Goal: Navigation & Orientation: Find specific page/section

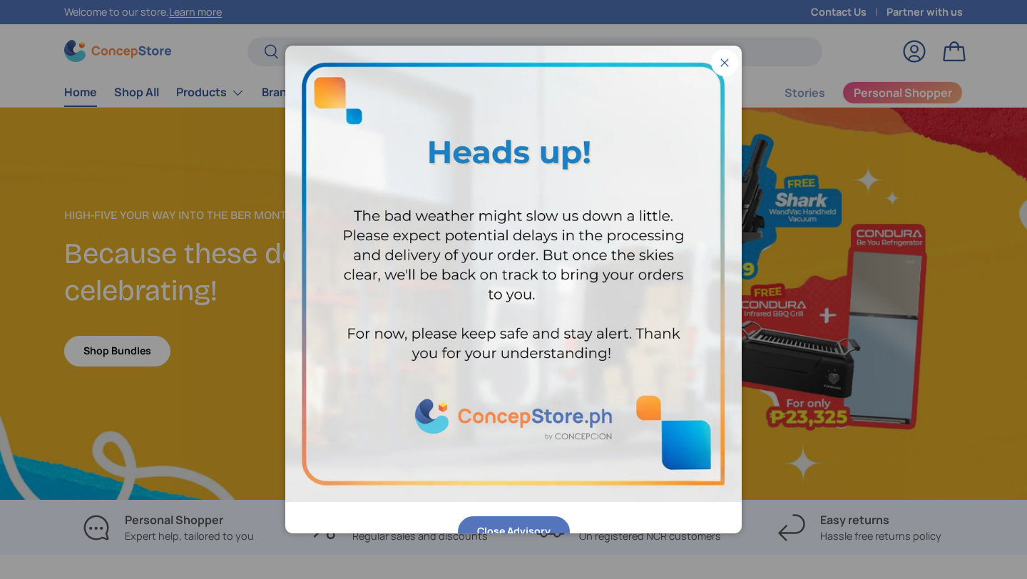
scroll to position [3690, 5833]
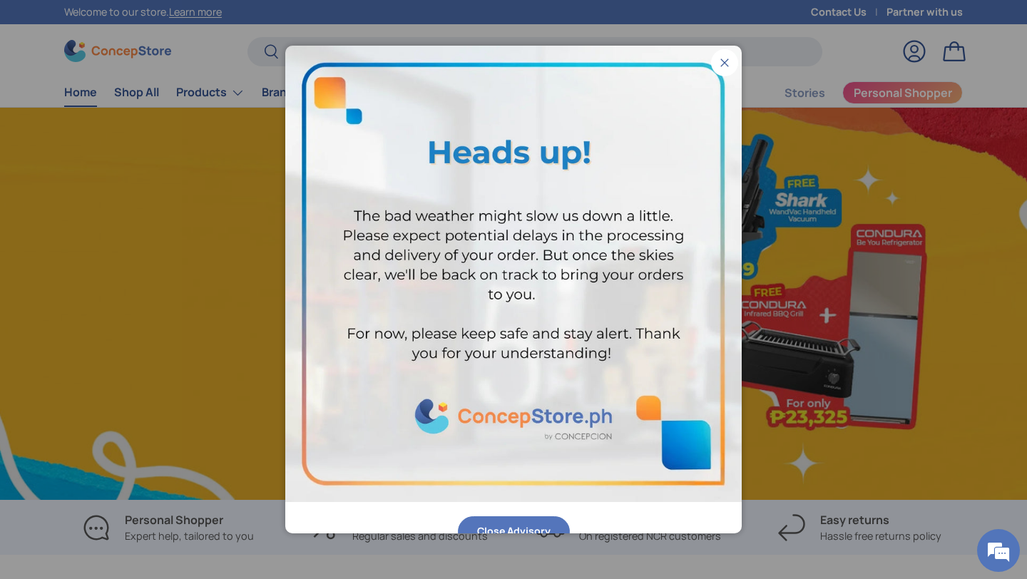
click at [722, 63] on button "Close" at bounding box center [724, 62] width 27 height 27
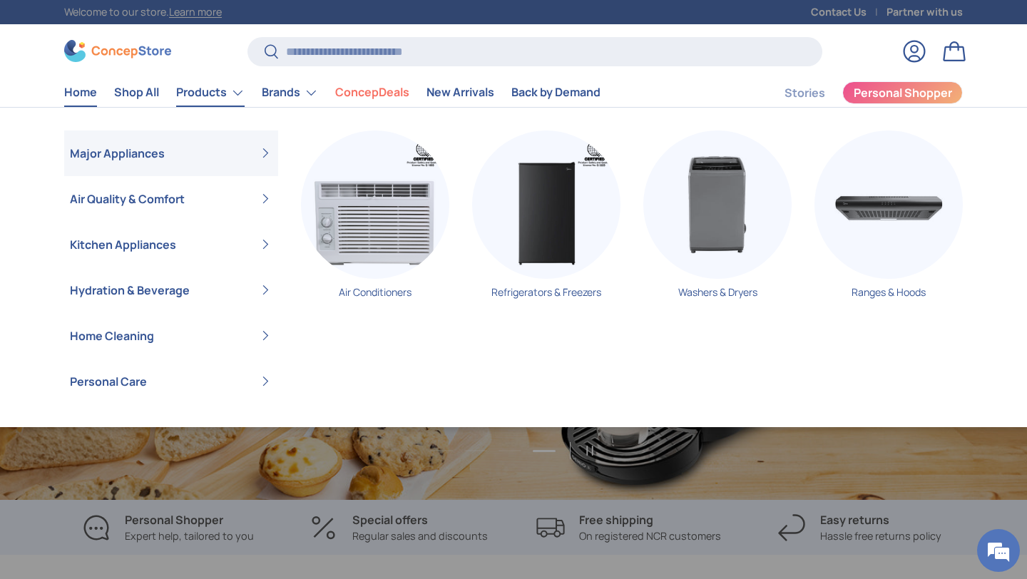
scroll to position [0, 3082]
click at [196, 96] on link "Products" at bounding box center [210, 92] width 68 height 29
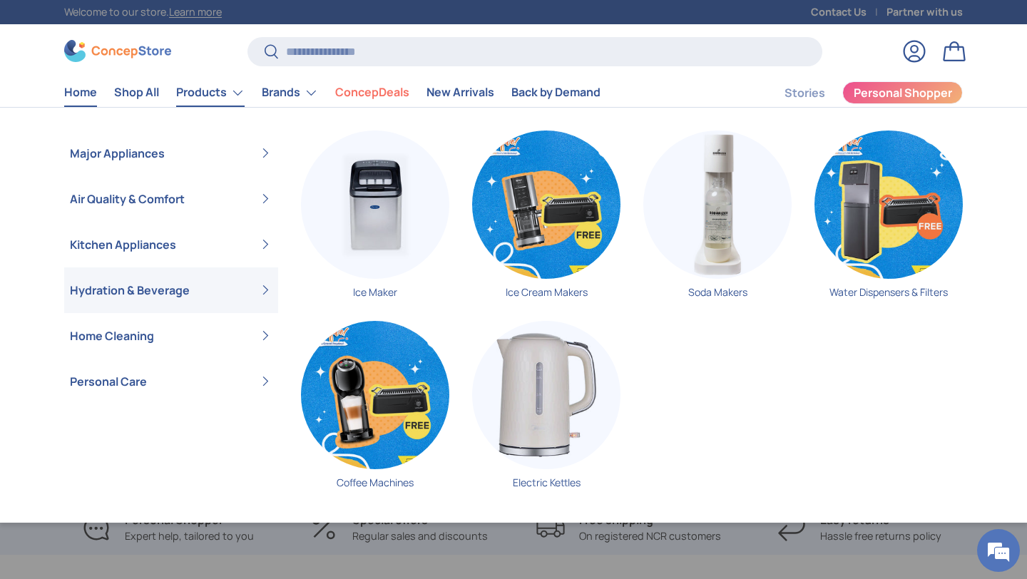
scroll to position [0, 1027]
click at [532, 226] on img "Primary" at bounding box center [546, 205] width 148 height 148
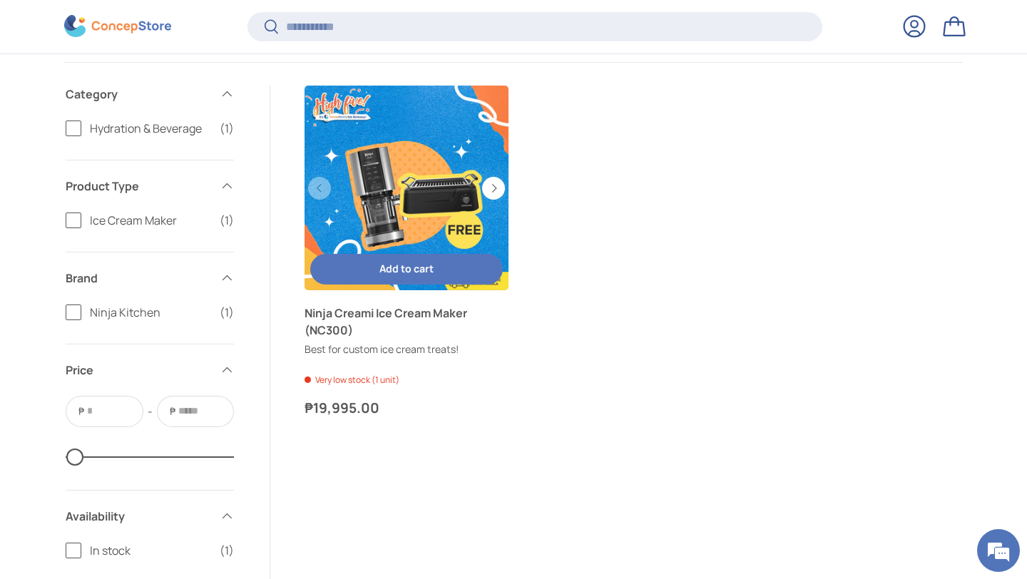
scroll to position [266, 0]
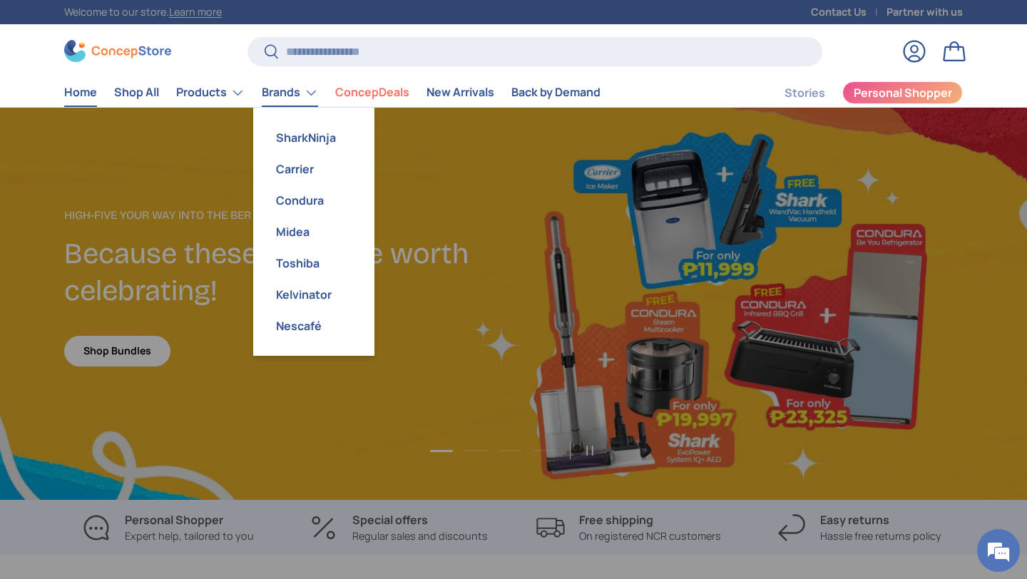
click at [282, 100] on link "Brands" at bounding box center [290, 92] width 56 height 29
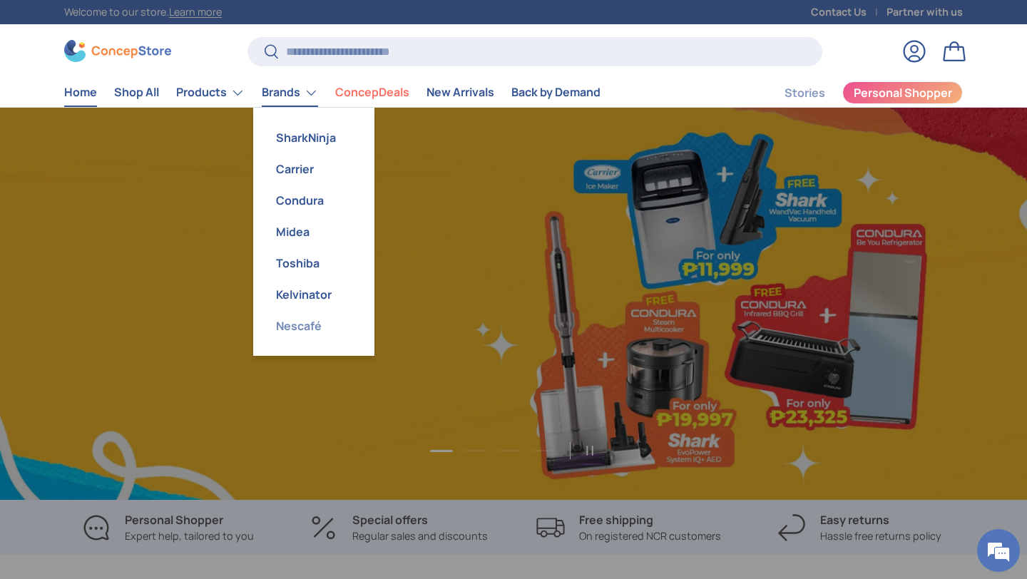
click at [303, 333] on link "Nescafé" at bounding box center [314, 325] width 104 height 31
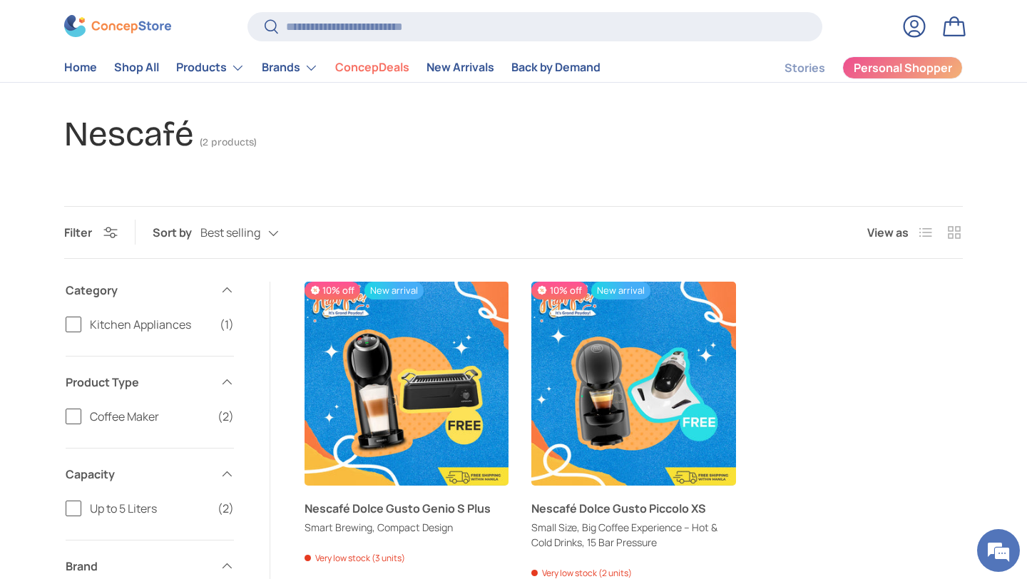
scroll to position [75, 0]
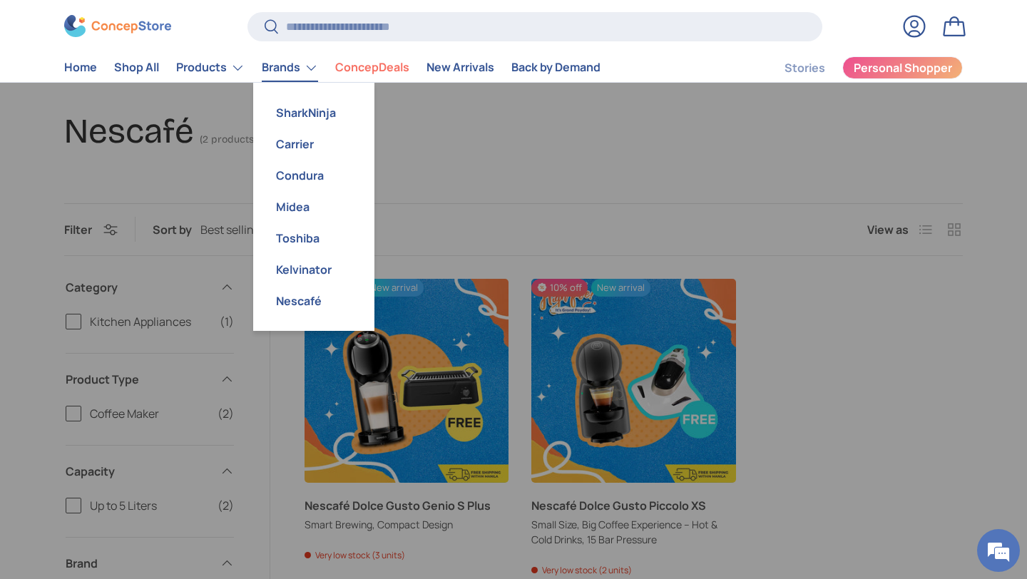
click at [307, 63] on link "Brands" at bounding box center [290, 68] width 56 height 29
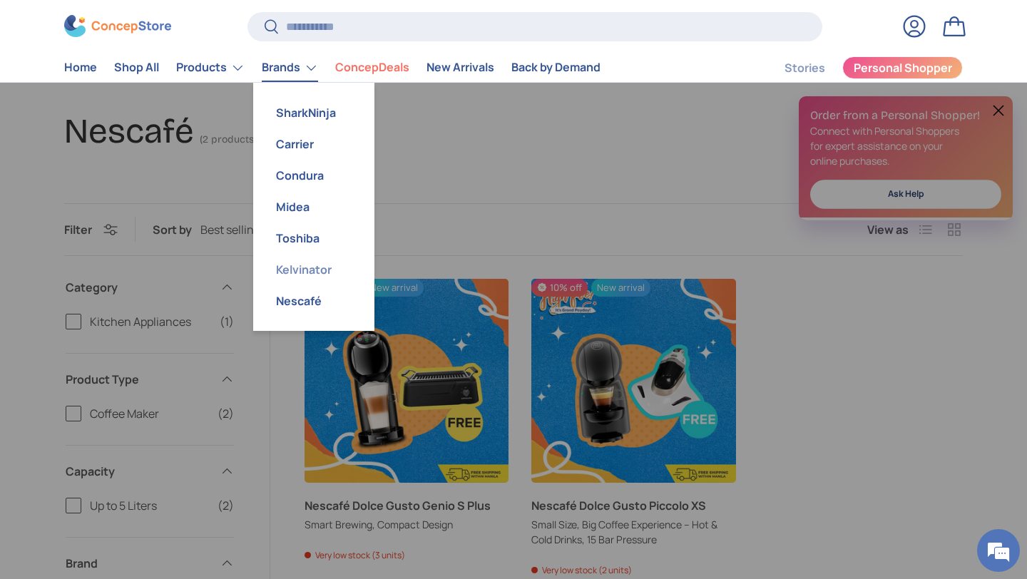
click at [315, 271] on link "Kelvinator" at bounding box center [314, 269] width 104 height 31
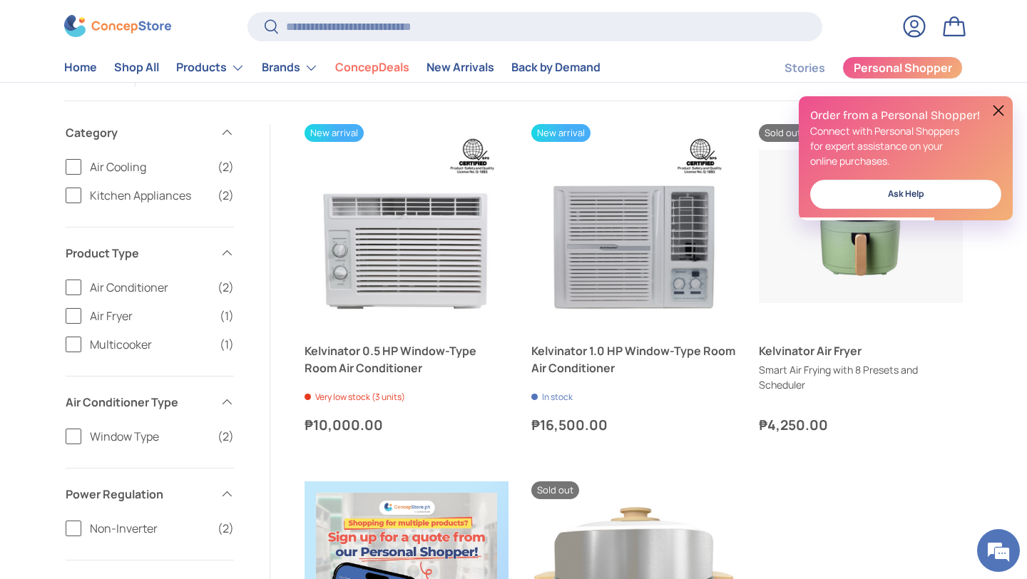
scroll to position [420, 0]
